Goal: Task Accomplishment & Management: Manage account settings

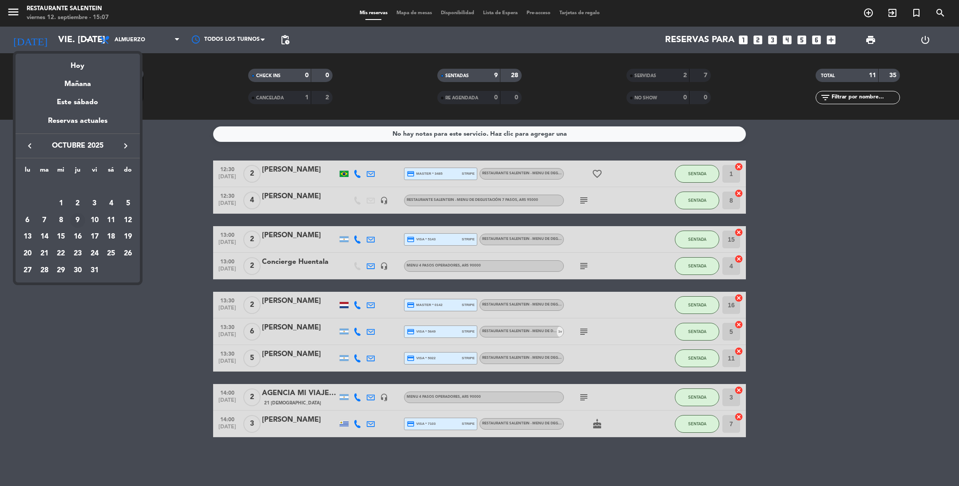
click at [76, 222] on div "9" at bounding box center [77, 220] width 15 height 15
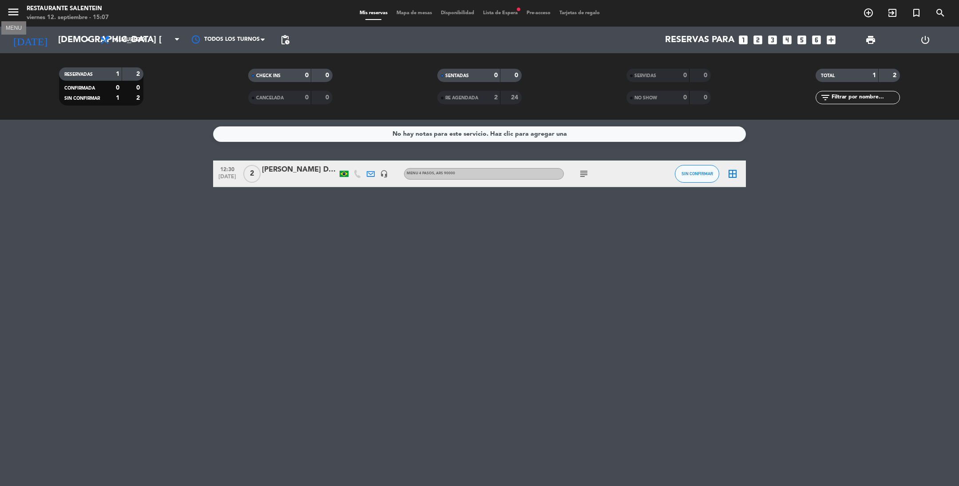
click at [14, 14] on icon "menu" at bounding box center [13, 11] width 13 height 13
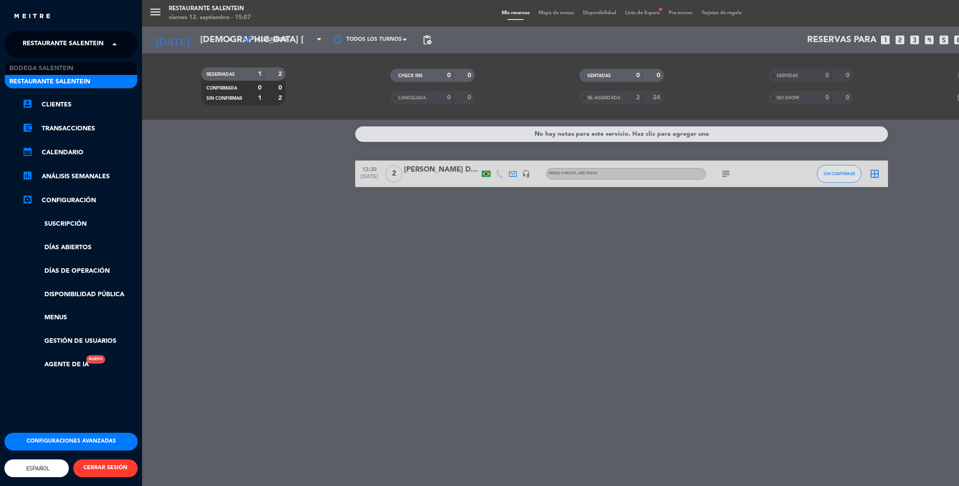
click at [43, 41] on span "Restaurante Salentein" at bounding box center [63, 44] width 81 height 19
click at [36, 67] on span "Bodega Salentein" at bounding box center [41, 68] width 64 height 10
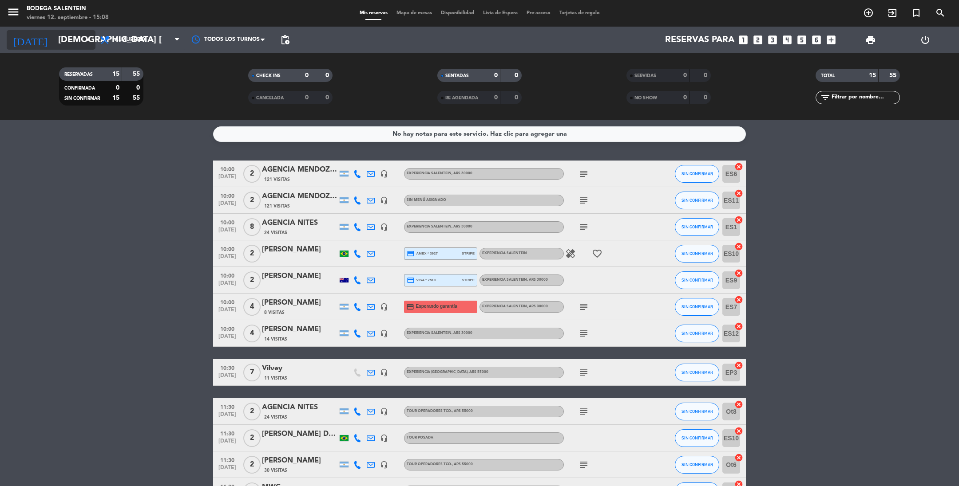
click at [63, 40] on input "[DEMOGRAPHIC_DATA] [DATE]" at bounding box center [110, 40] width 113 height 20
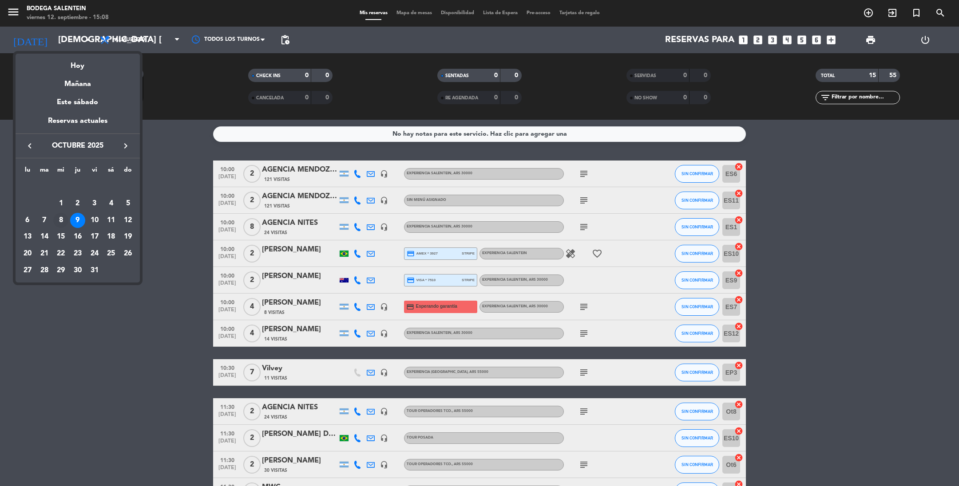
click at [61, 220] on div "8" at bounding box center [60, 220] width 15 height 15
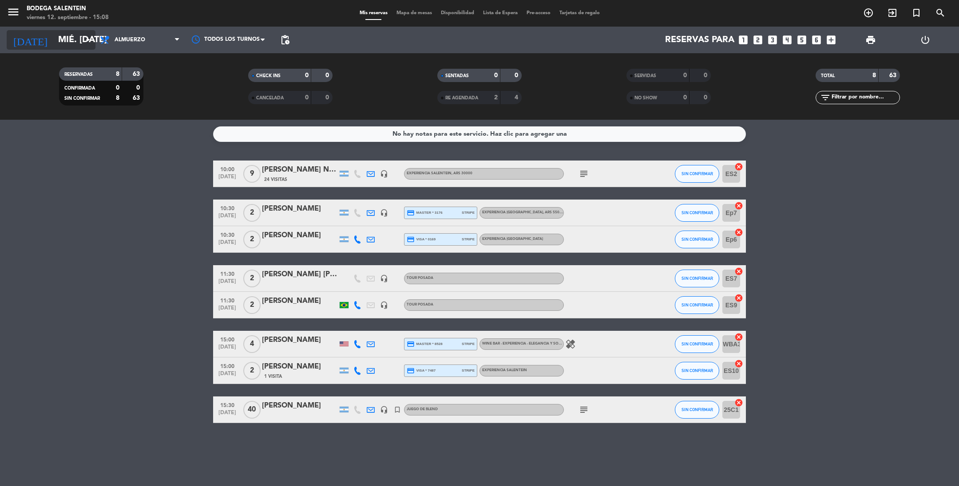
click at [63, 35] on input "mié. [DATE]" at bounding box center [110, 40] width 113 height 20
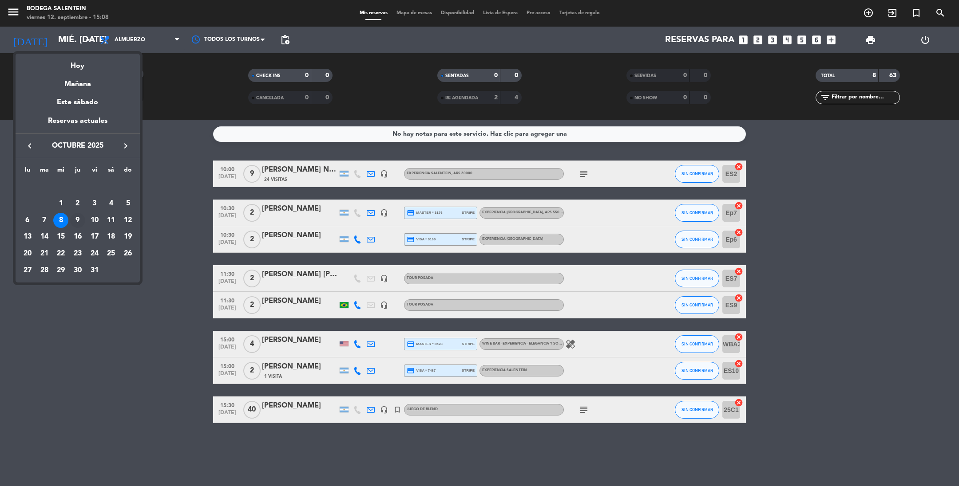
click at [80, 218] on div "9" at bounding box center [77, 220] width 15 height 15
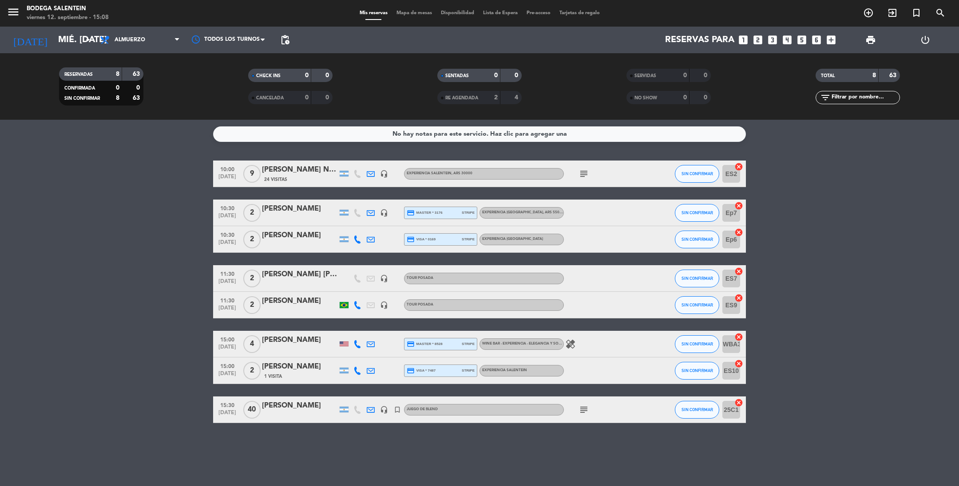
type input "[DEMOGRAPHIC_DATA] [DATE]"
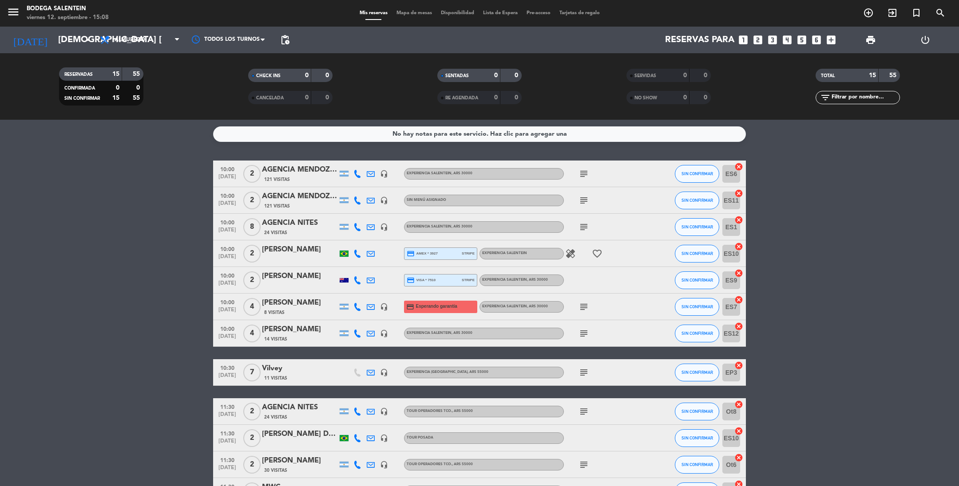
click at [302, 325] on div "[PERSON_NAME]" at bounding box center [299, 330] width 75 height 12
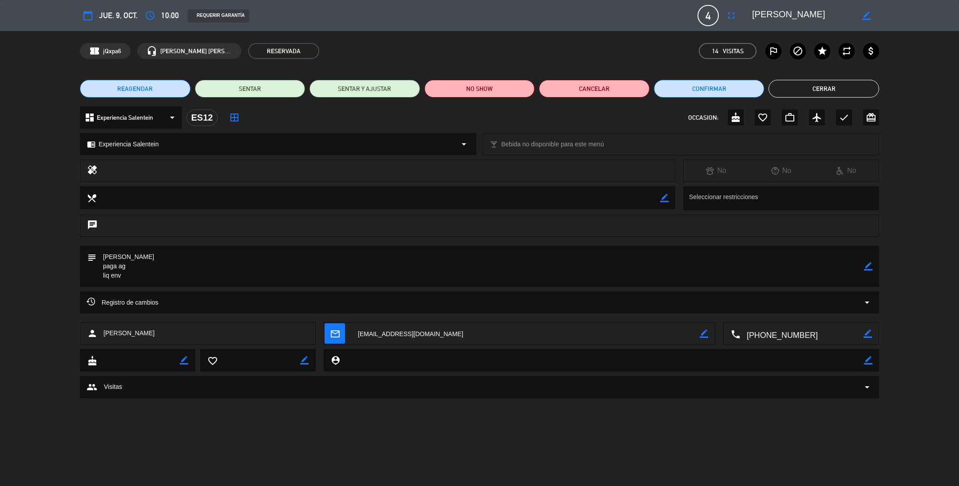
click at [150, 84] on span "REAGENDAR" at bounding box center [135, 88] width 36 height 9
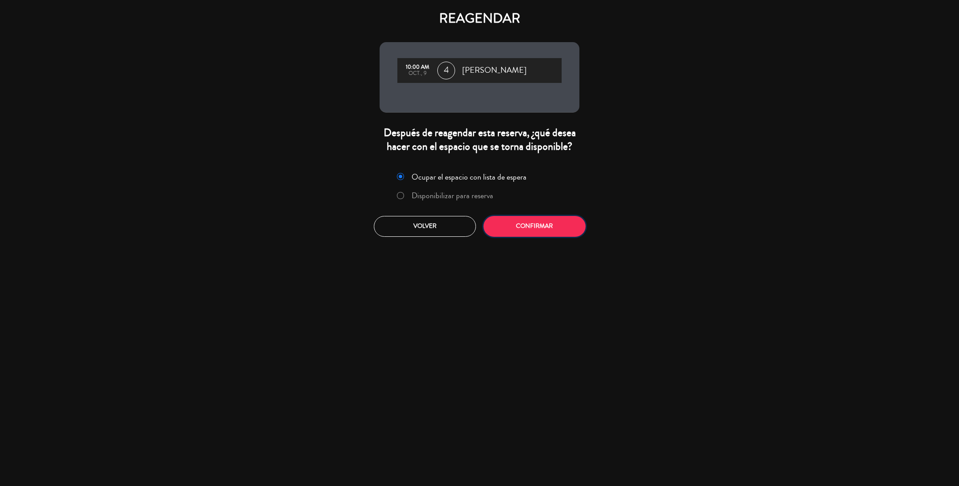
click at [529, 226] on button "Confirmar" at bounding box center [534, 226] width 102 height 21
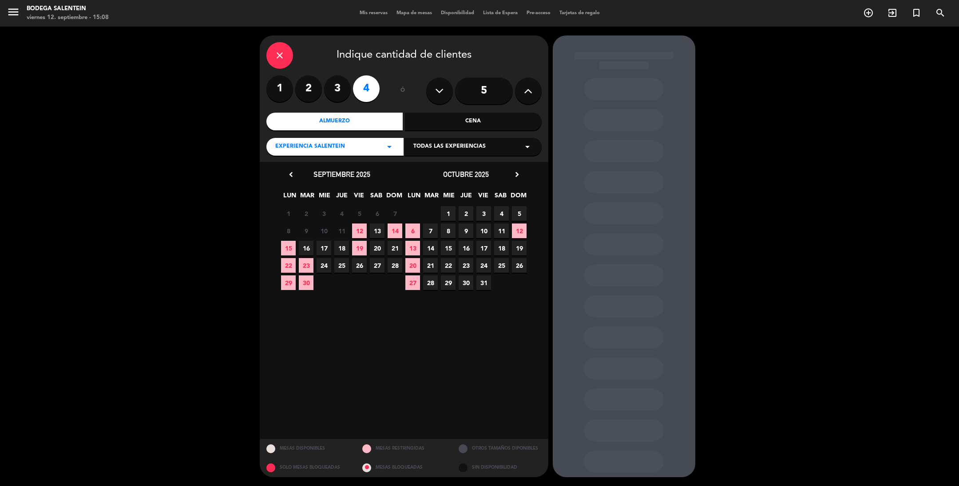
click at [433, 147] on span "Todas las experiencias" at bounding box center [449, 146] width 72 height 9
click at [427, 192] on div "Salentein Experience" at bounding box center [472, 195] width 119 height 9
click at [450, 232] on span "8" at bounding box center [448, 231] width 15 height 15
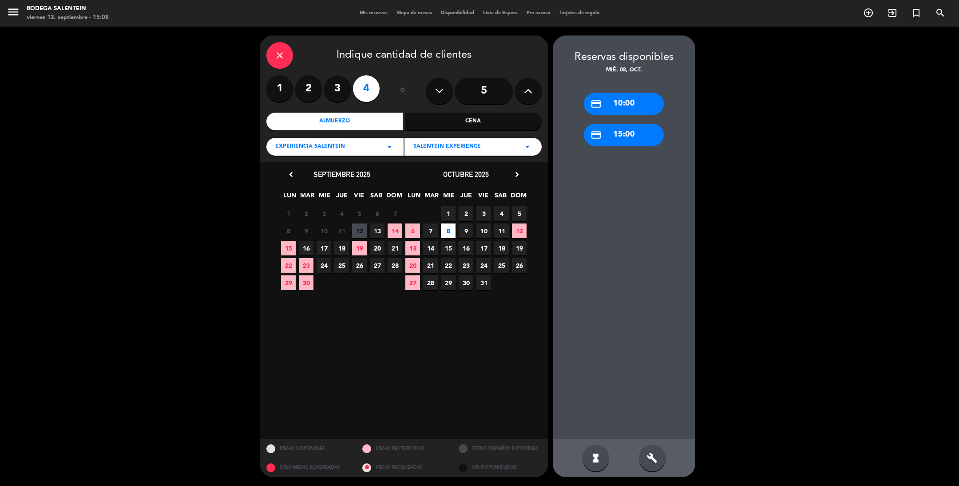
click at [630, 107] on div "credit_card 10:00" at bounding box center [624, 104] width 80 height 22
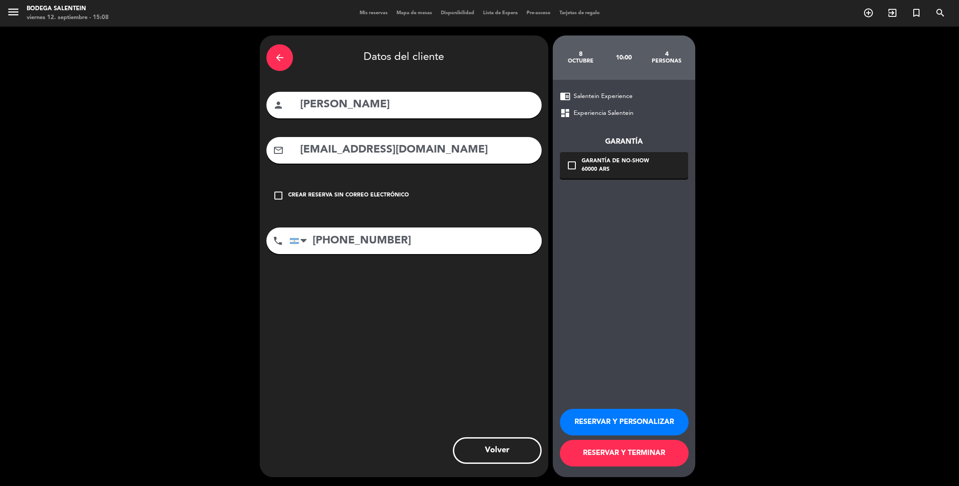
click at [602, 423] on button "RESERVAR Y PERSONALIZAR" at bounding box center [624, 422] width 129 height 27
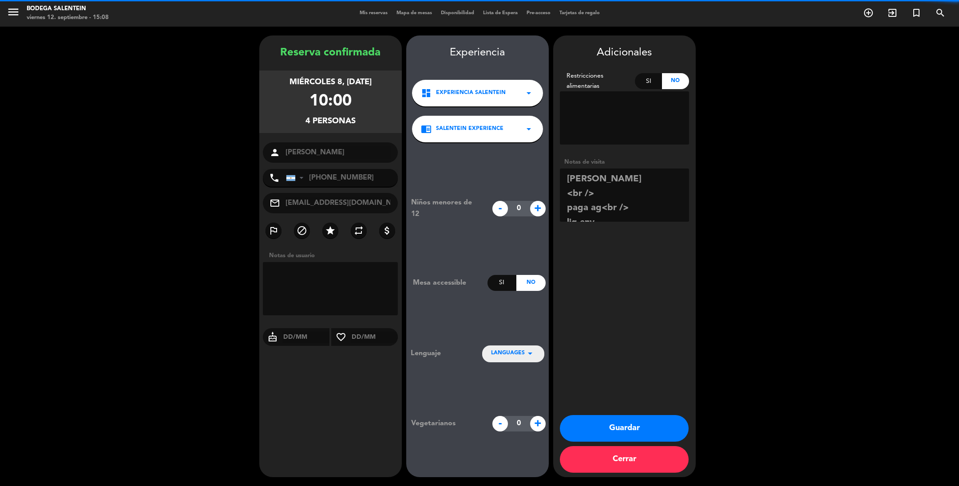
click at [602, 421] on button "Guardar" at bounding box center [624, 428] width 129 height 27
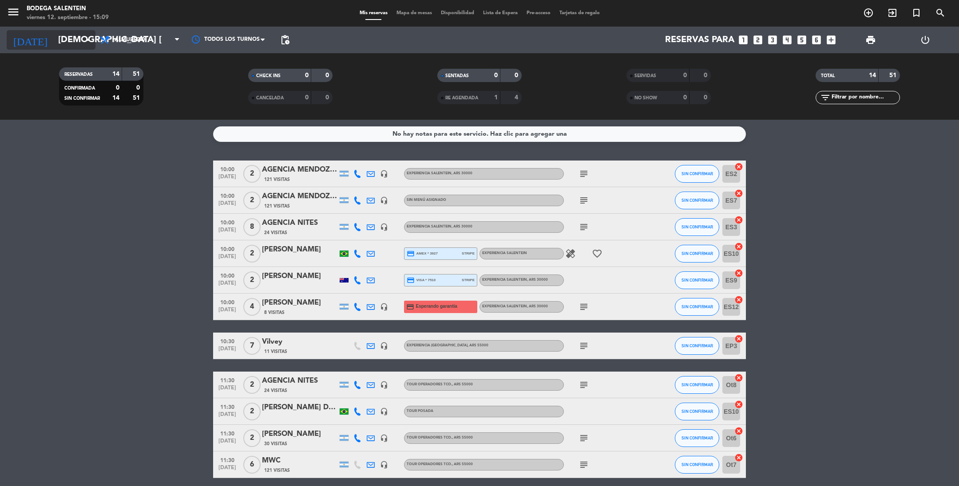
click at [64, 42] on input "[DEMOGRAPHIC_DATA] [DATE]" at bounding box center [110, 40] width 113 height 20
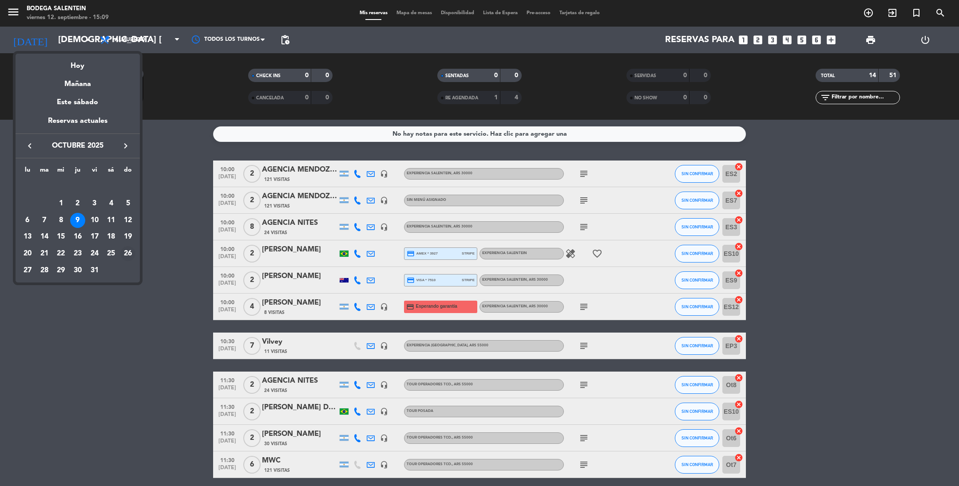
click at [126, 253] on div "26" at bounding box center [127, 253] width 15 height 15
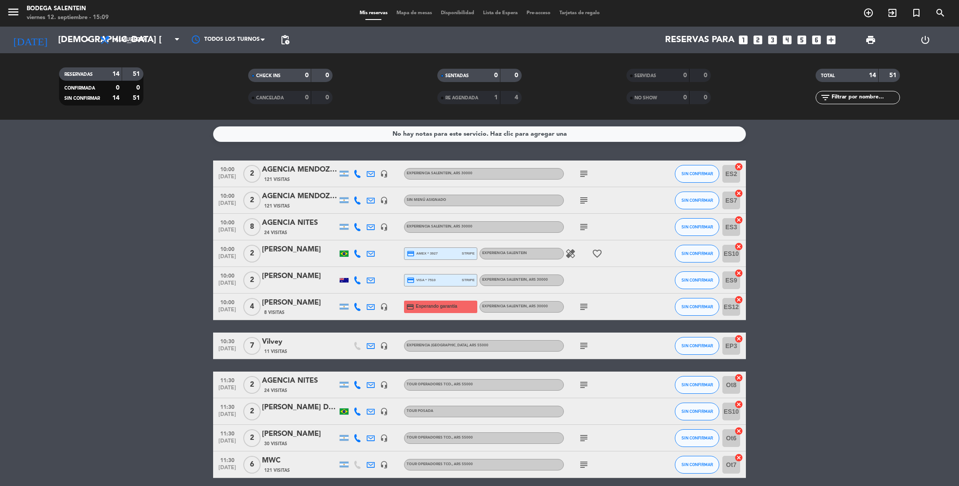
type input "dom. [DATE]"
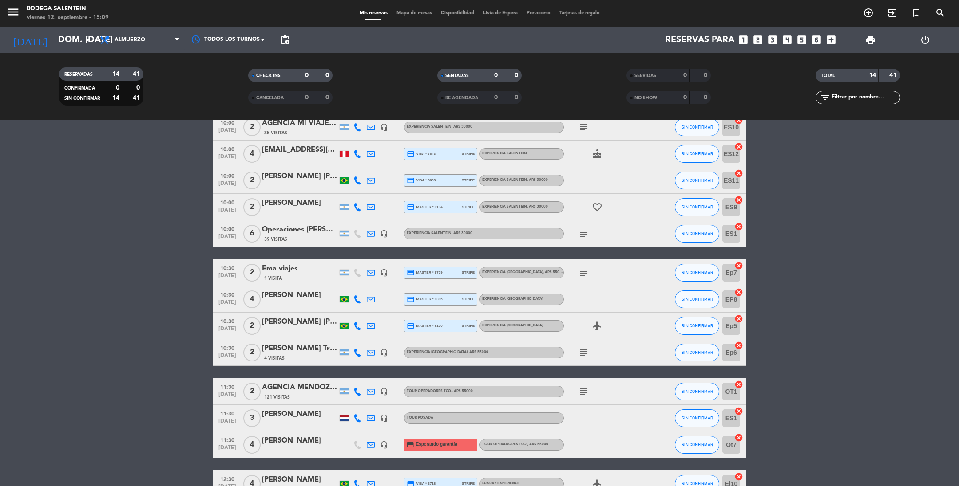
scroll to position [67, 0]
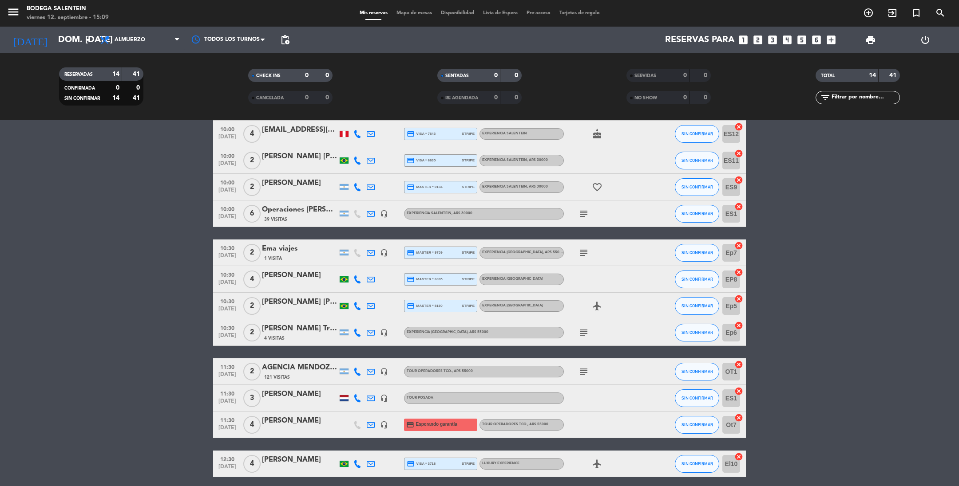
click at [284, 328] on div "[PERSON_NAME] Travels" at bounding box center [299, 329] width 75 height 12
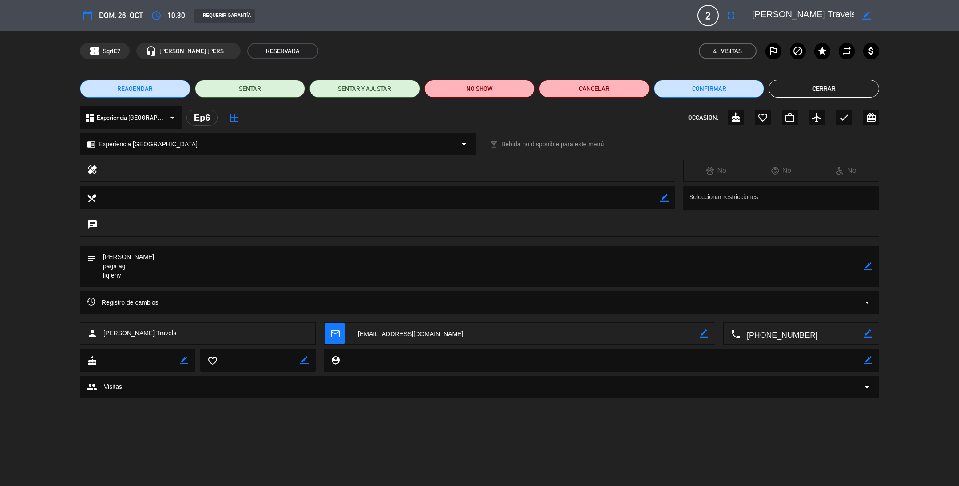
click at [149, 92] on span "REAGENDAR" at bounding box center [135, 88] width 36 height 9
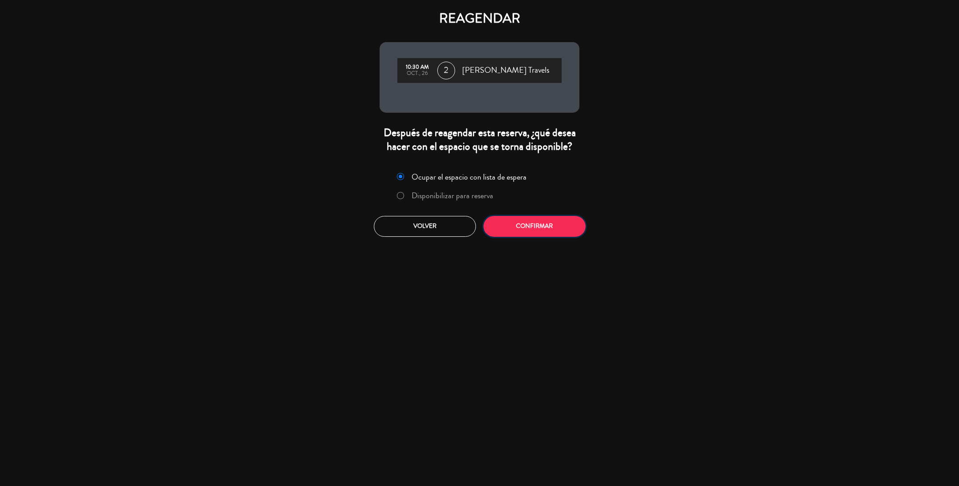
click at [512, 224] on button "Confirmar" at bounding box center [534, 226] width 102 height 21
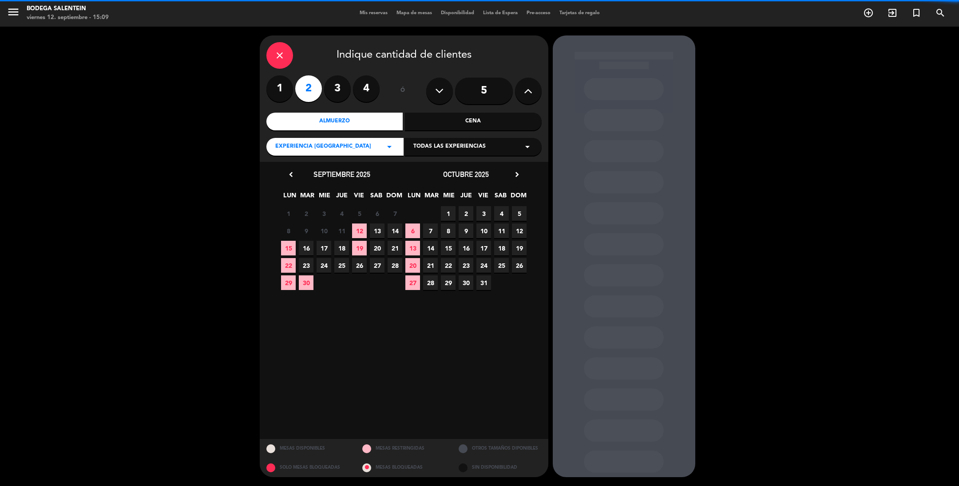
click at [433, 145] on span "Todas las experiencias" at bounding box center [449, 146] width 72 height 9
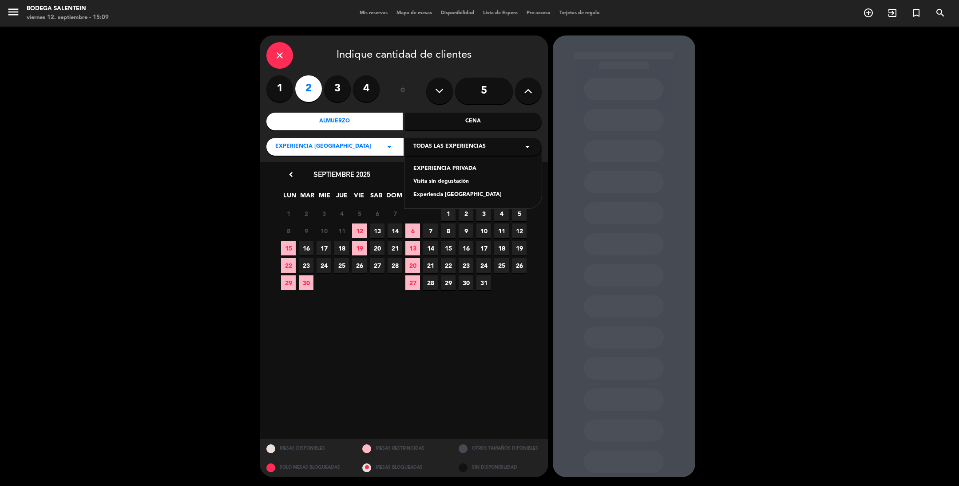
click at [449, 192] on div "Experiencia [GEOGRAPHIC_DATA]" at bounding box center [472, 195] width 119 height 9
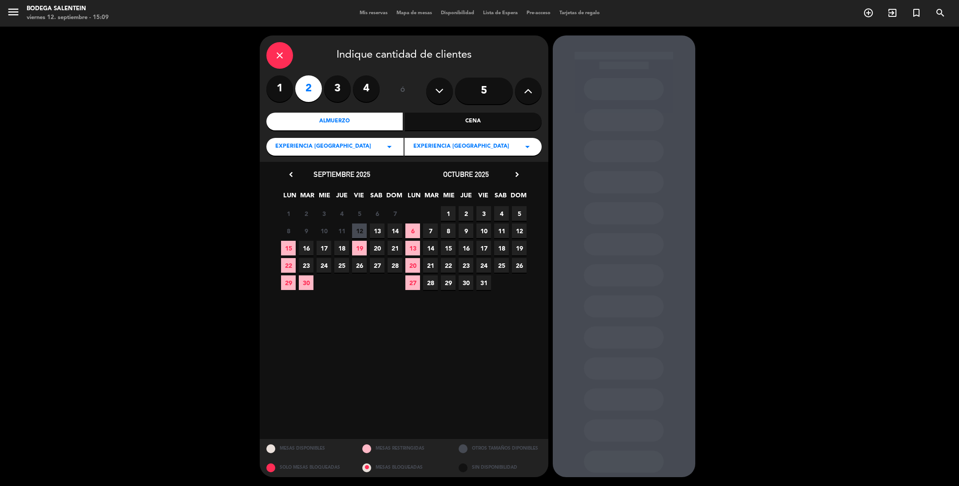
click at [358, 266] on span "26" at bounding box center [359, 265] width 15 height 15
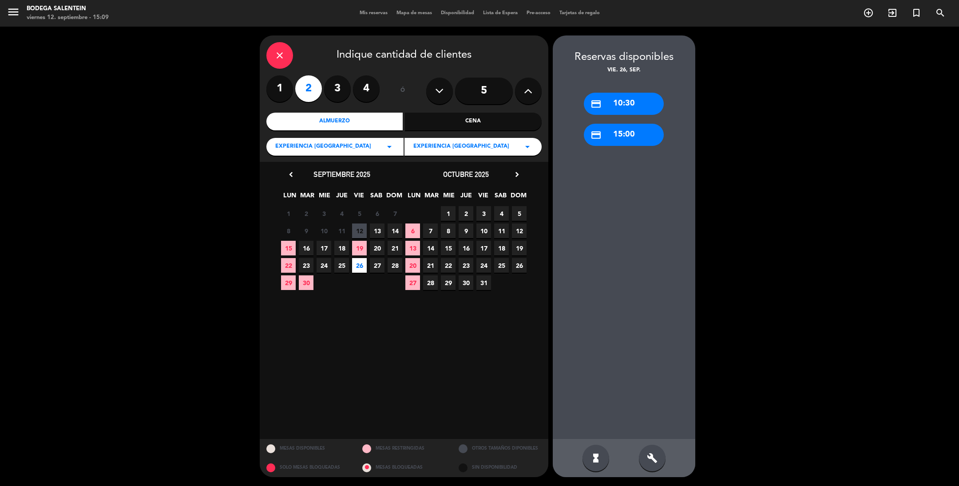
click at [616, 105] on div "credit_card 10:30" at bounding box center [624, 104] width 80 height 22
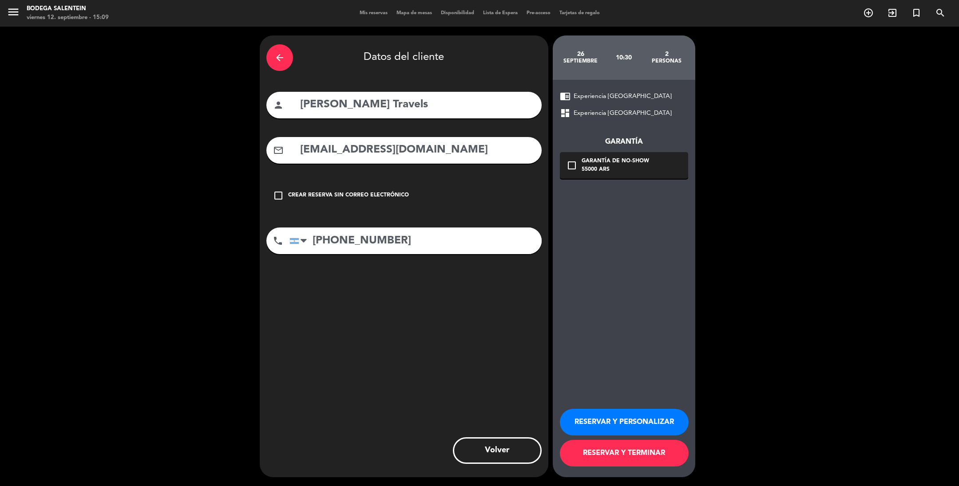
click at [607, 420] on button "RESERVAR Y PERSONALIZAR" at bounding box center [624, 422] width 129 height 27
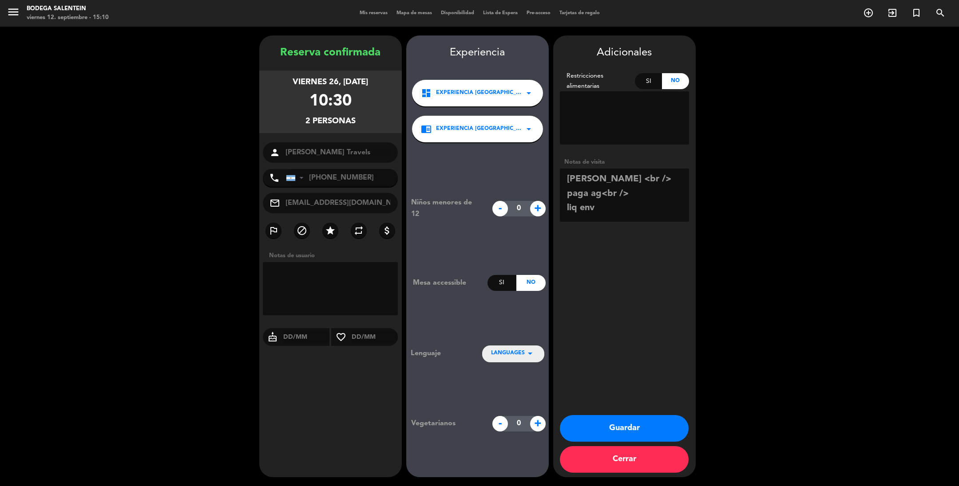
click at [612, 425] on button "Guardar" at bounding box center [624, 428] width 129 height 27
